Goal: Task Accomplishment & Management: Complete application form

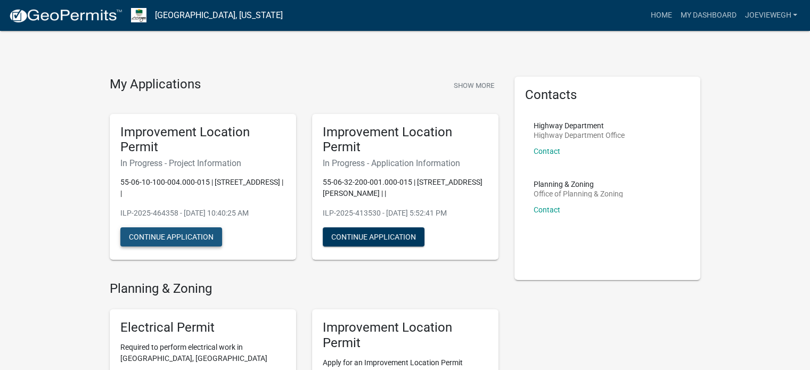
click at [136, 235] on button "Continue Application" at bounding box center [171, 236] width 102 height 19
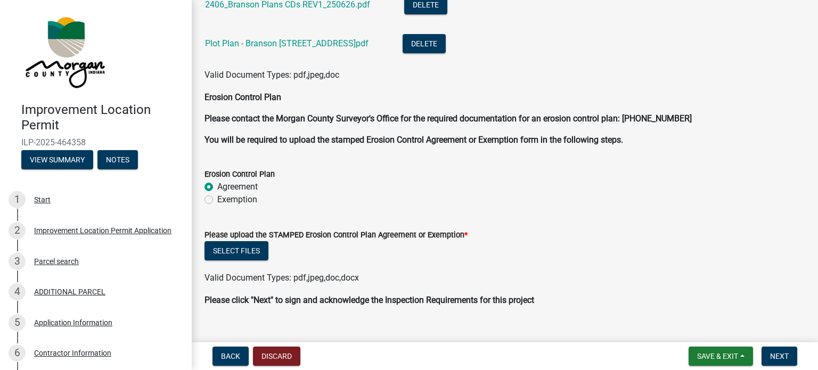
scroll to position [2821, 0]
click at [234, 249] on button "Select files" at bounding box center [236, 250] width 64 height 19
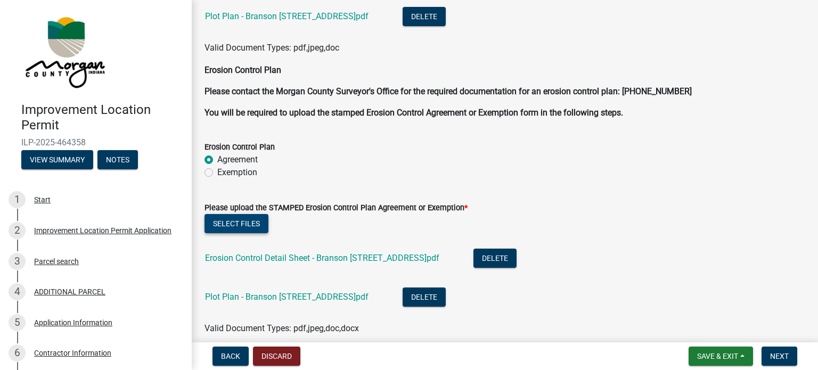
scroll to position [2874, 0]
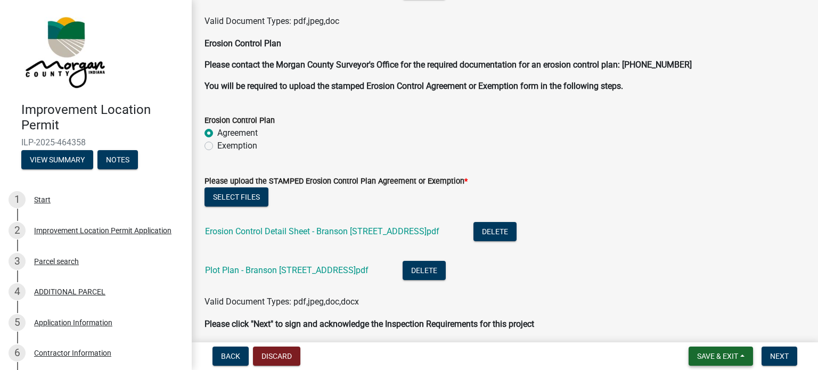
click at [741, 356] on button "Save & Exit" at bounding box center [720, 356] width 64 height 19
click at [706, 304] on button "Save" at bounding box center [709, 303] width 85 height 26
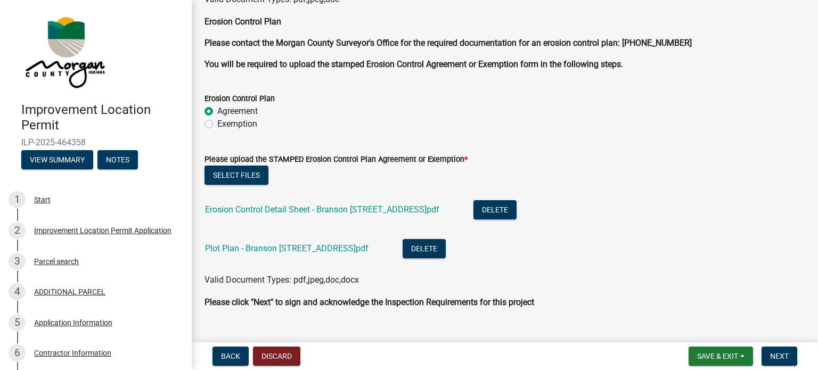
scroll to position [2917, 0]
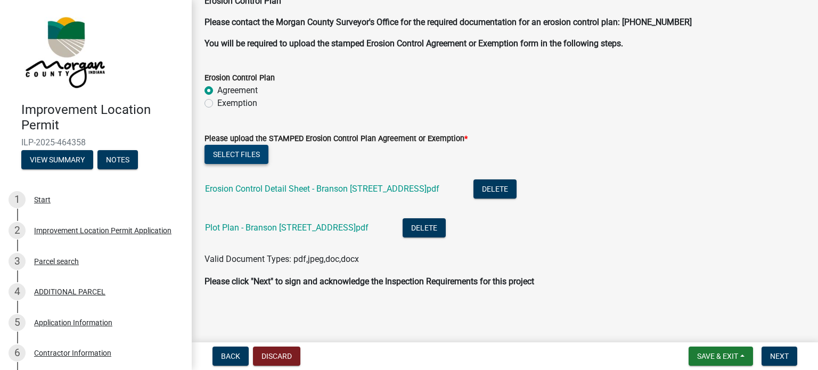
click at [222, 152] on button "Select files" at bounding box center [236, 154] width 64 height 19
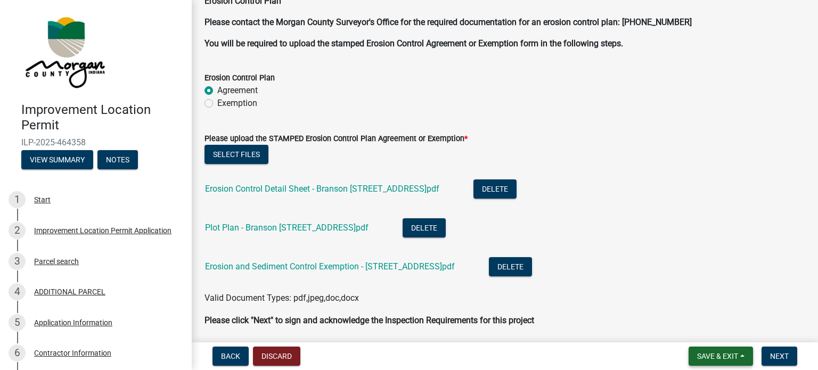
click at [743, 356] on button "Save & Exit" at bounding box center [720, 356] width 64 height 19
click at [702, 326] on button "Save & Exit" at bounding box center [709, 329] width 85 height 26
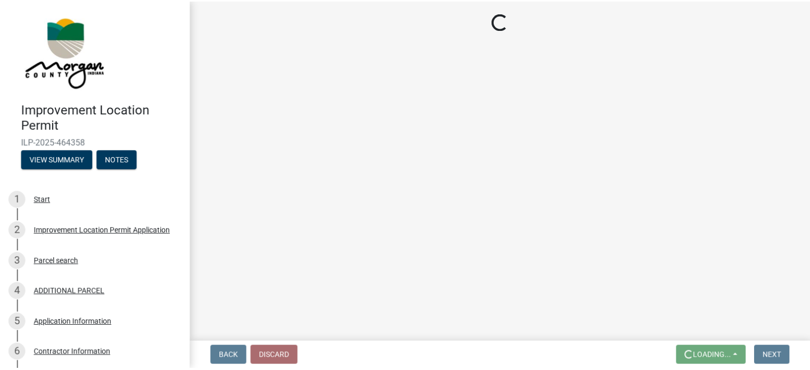
scroll to position [0, 0]
